Goal: Book appointment/travel/reservation

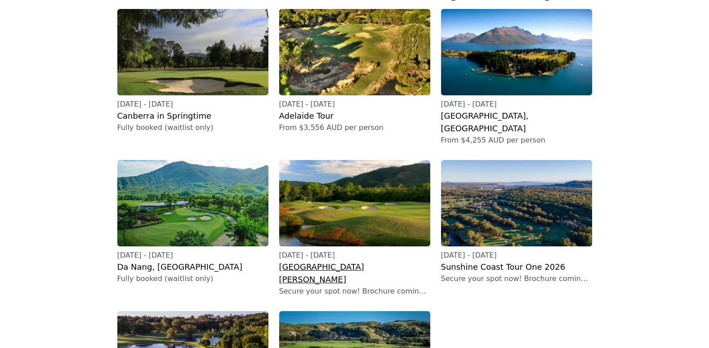
scroll to position [135, 0]
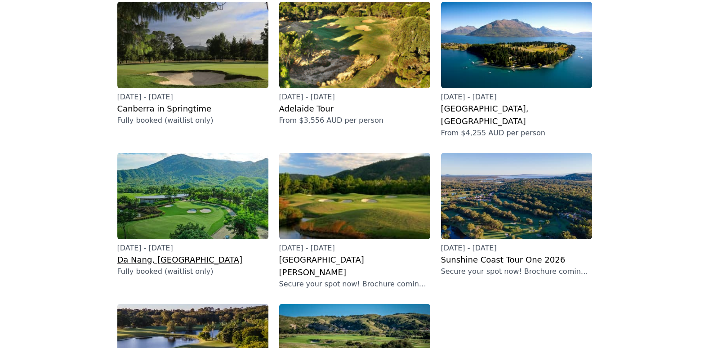
click at [156, 254] on h2 "Da Nang, [GEOGRAPHIC_DATA]" at bounding box center [192, 260] width 151 height 13
